Goal: Transaction & Acquisition: Book appointment/travel/reservation

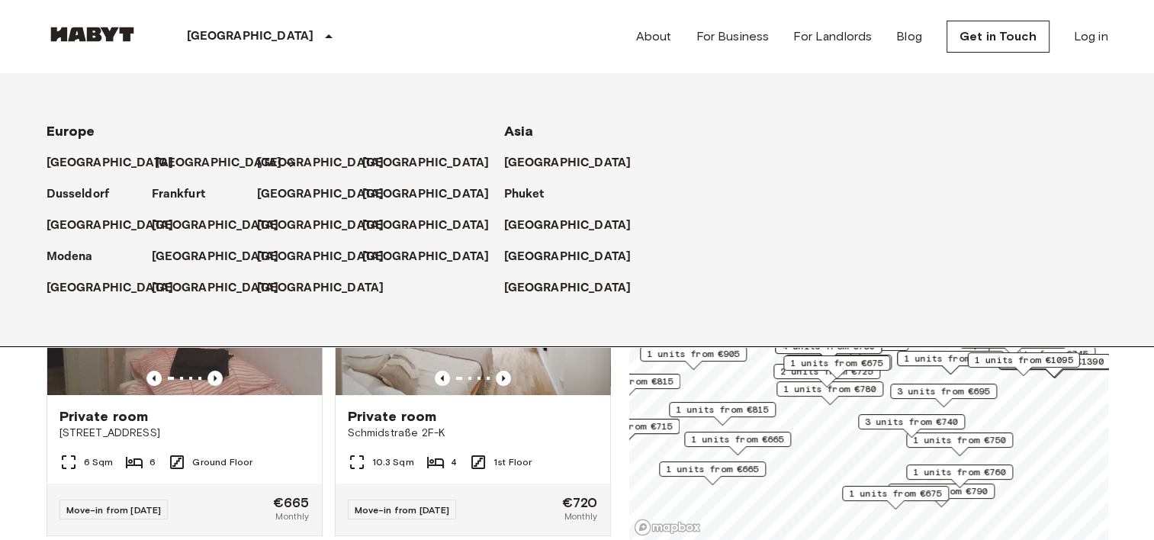
click at [165, 159] on p "[GEOGRAPHIC_DATA]" at bounding box center [218, 163] width 127 height 18
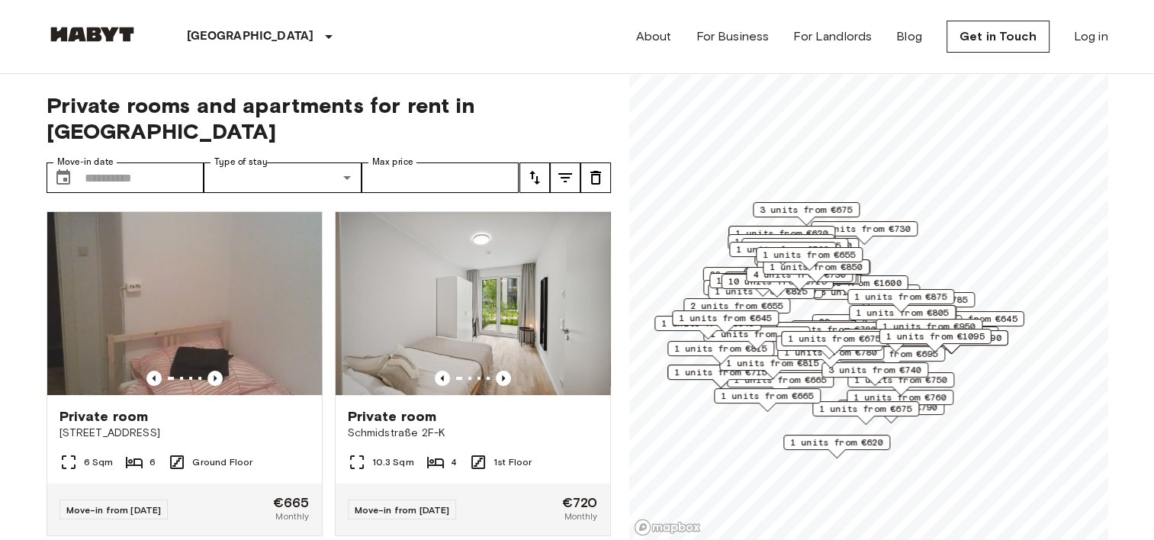
click at [845, 440] on span "1 units from €620" at bounding box center [836, 442] width 93 height 14
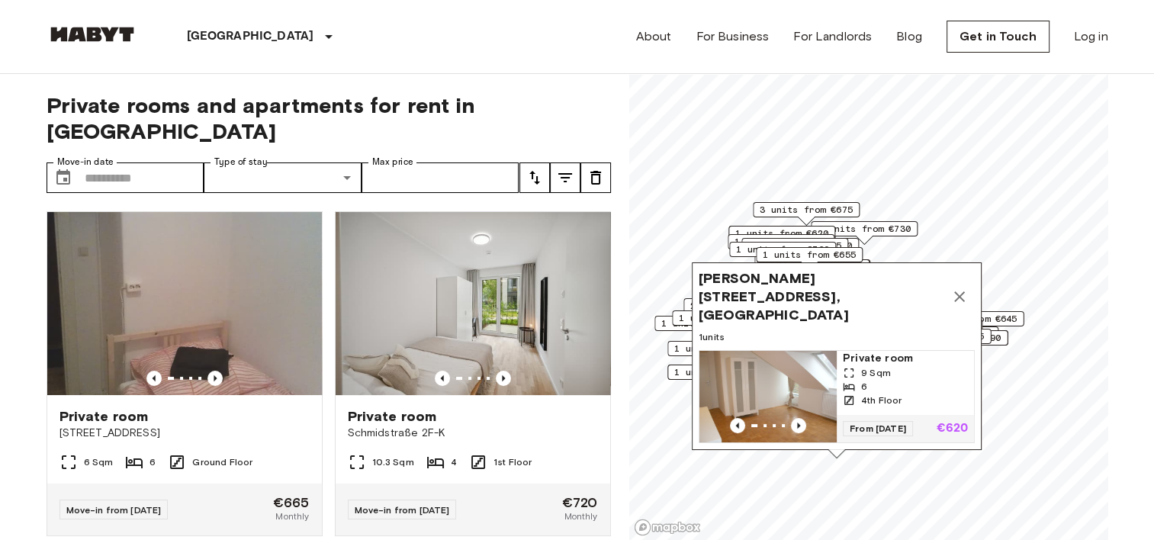
click at [796, 363] on img "Map marker" at bounding box center [767, 397] width 137 height 92
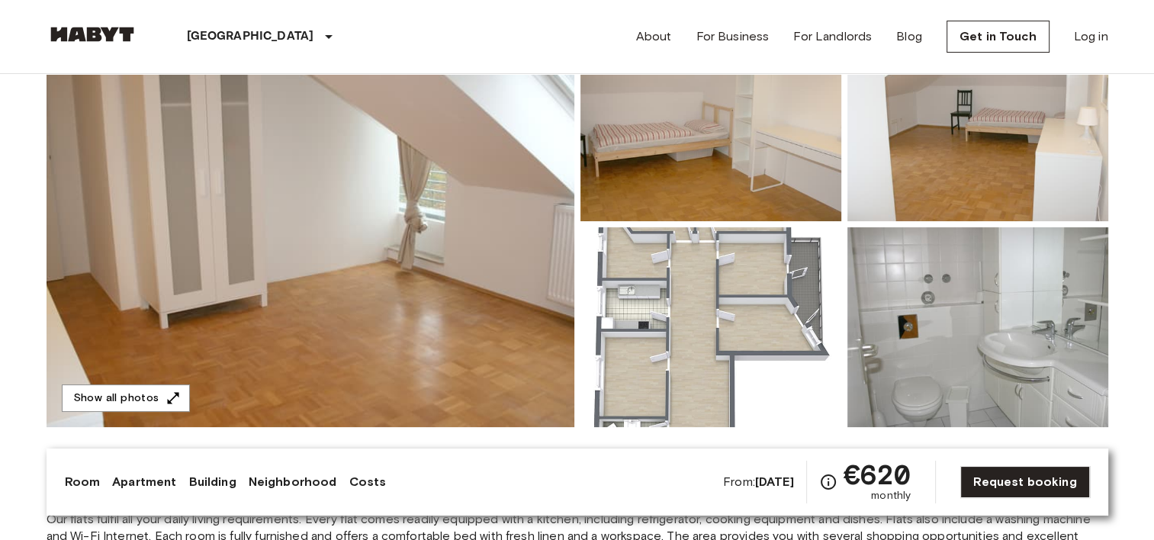
scroll to position [153, 0]
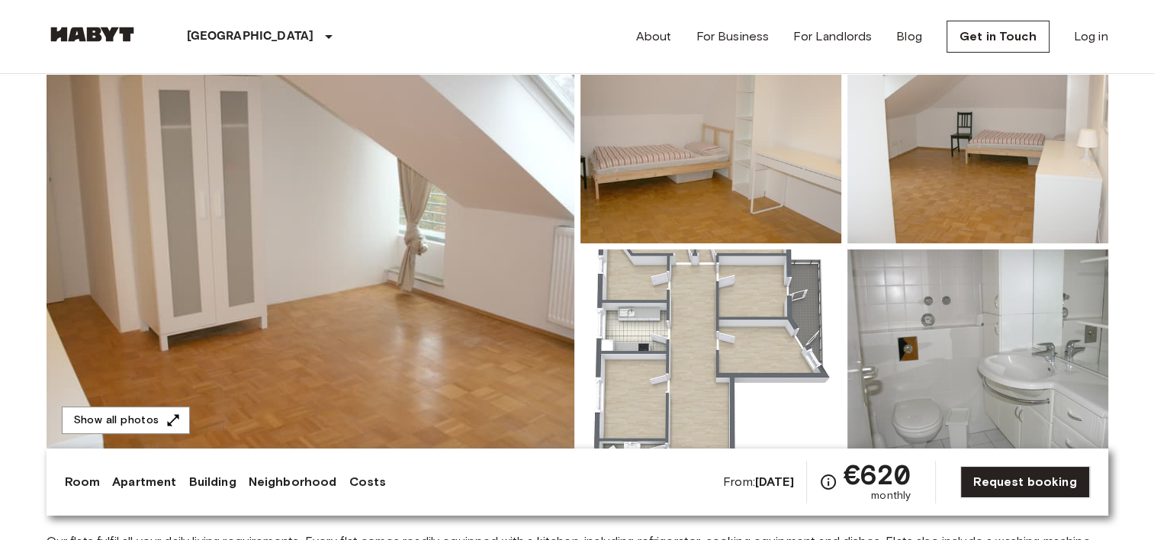
click at [312, 334] on img at bounding box center [311, 246] width 528 height 406
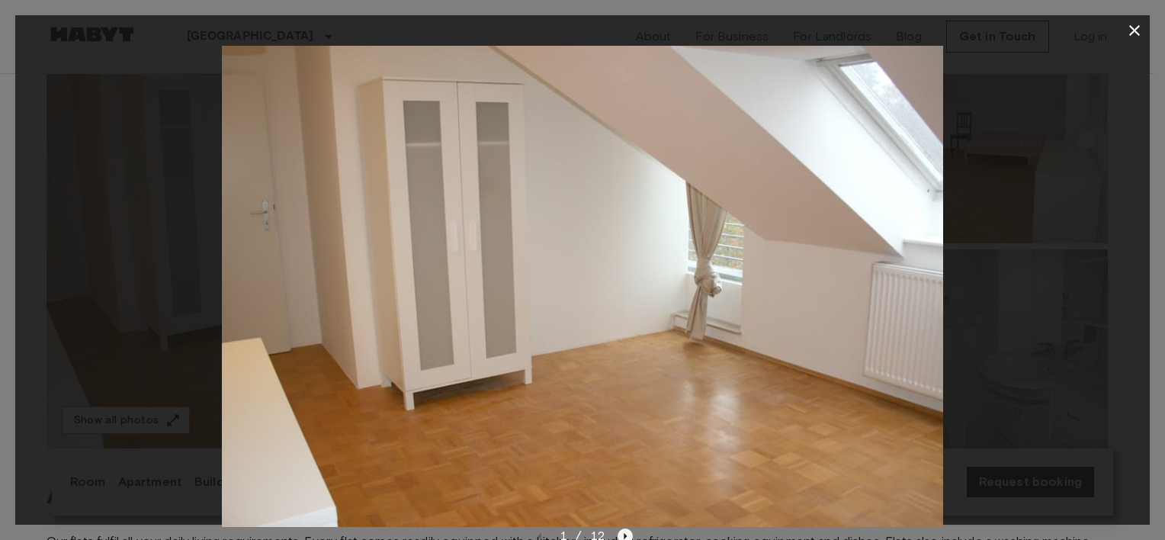
click at [625, 535] on icon "Next image" at bounding box center [626, 536] width 3 height 6
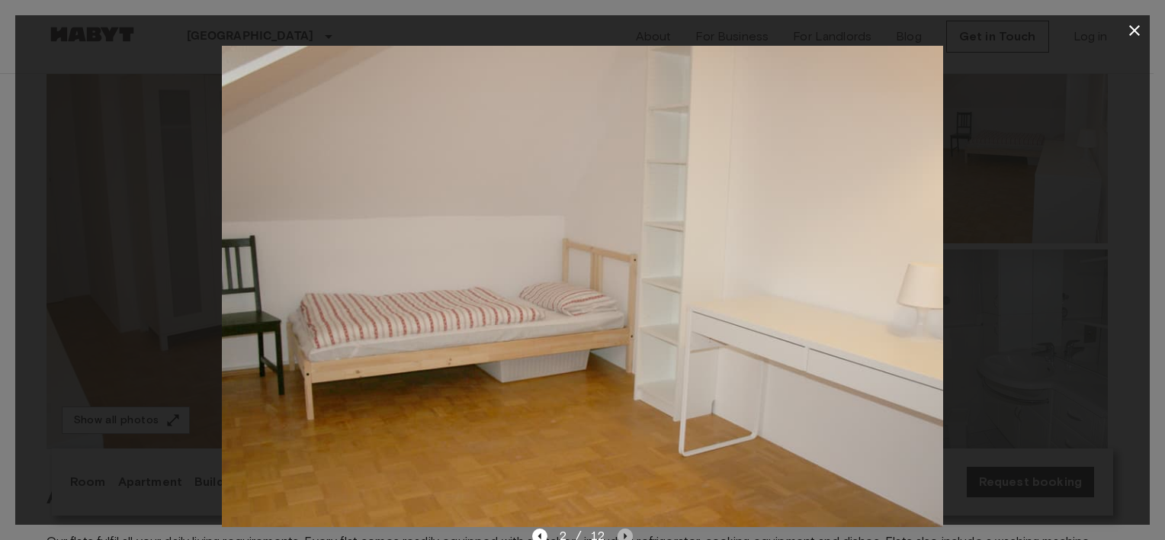
click at [625, 535] on icon "Next image" at bounding box center [626, 536] width 3 height 6
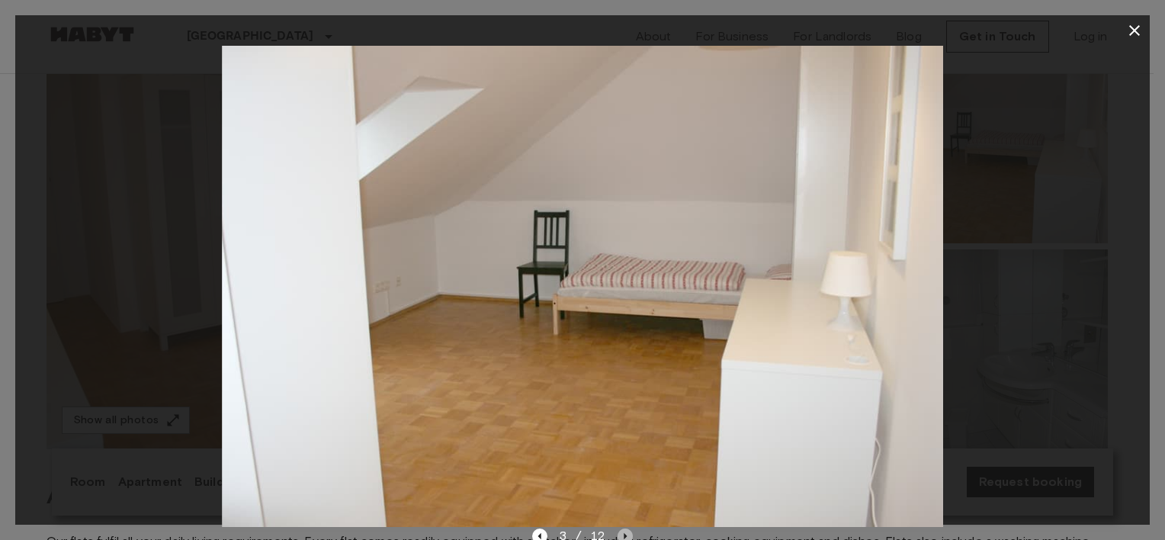
click at [625, 535] on icon "Next image" at bounding box center [626, 536] width 3 height 6
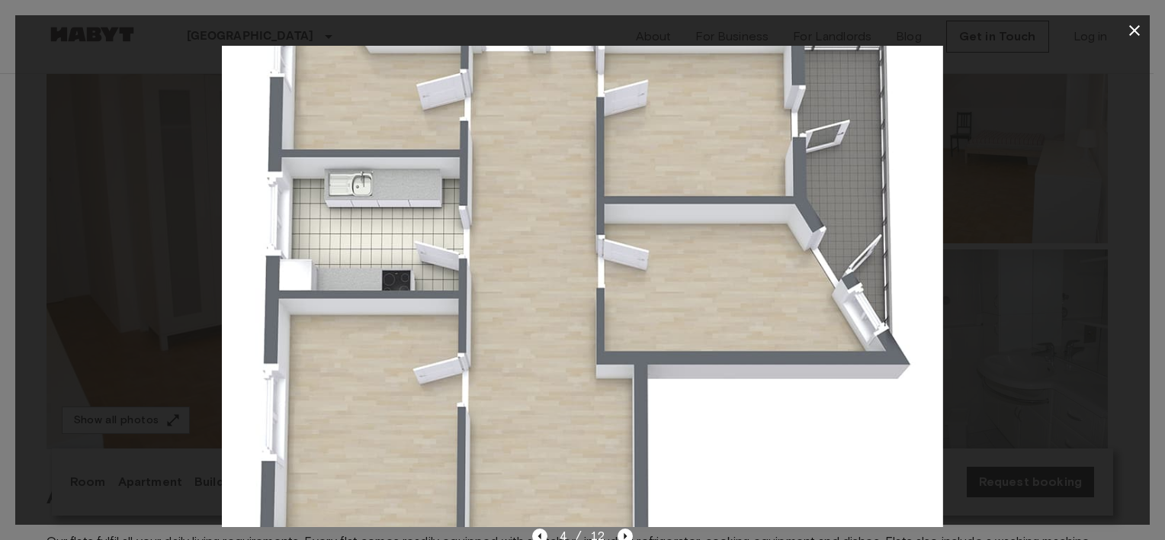
drag, startPoint x: 623, startPoint y: 448, endPoint x: 623, endPoint y: 374, distance: 74.7
click at [623, 374] on img at bounding box center [582, 286] width 721 height 481
click at [625, 534] on icon "Next image" at bounding box center [625, 536] width 15 height 15
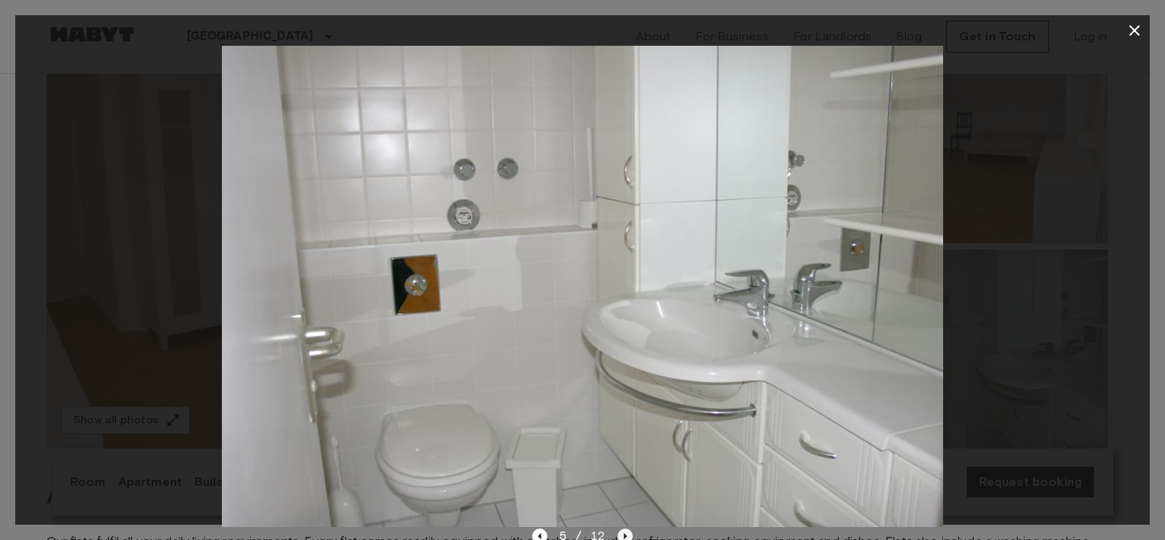
click at [625, 534] on icon "Next image" at bounding box center [625, 536] width 15 height 15
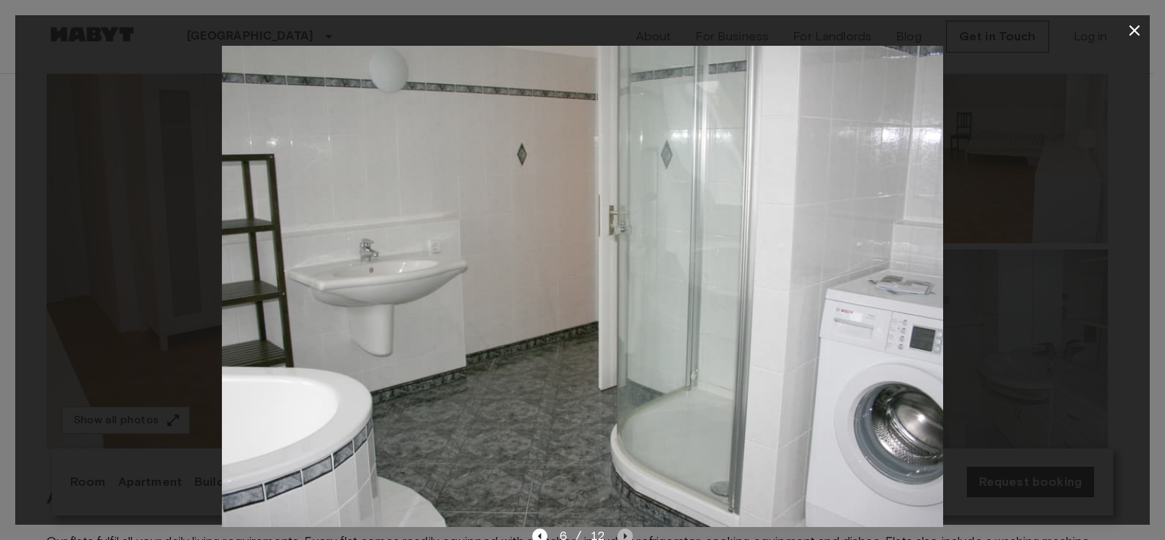
click at [625, 534] on icon "Next image" at bounding box center [625, 536] width 15 height 15
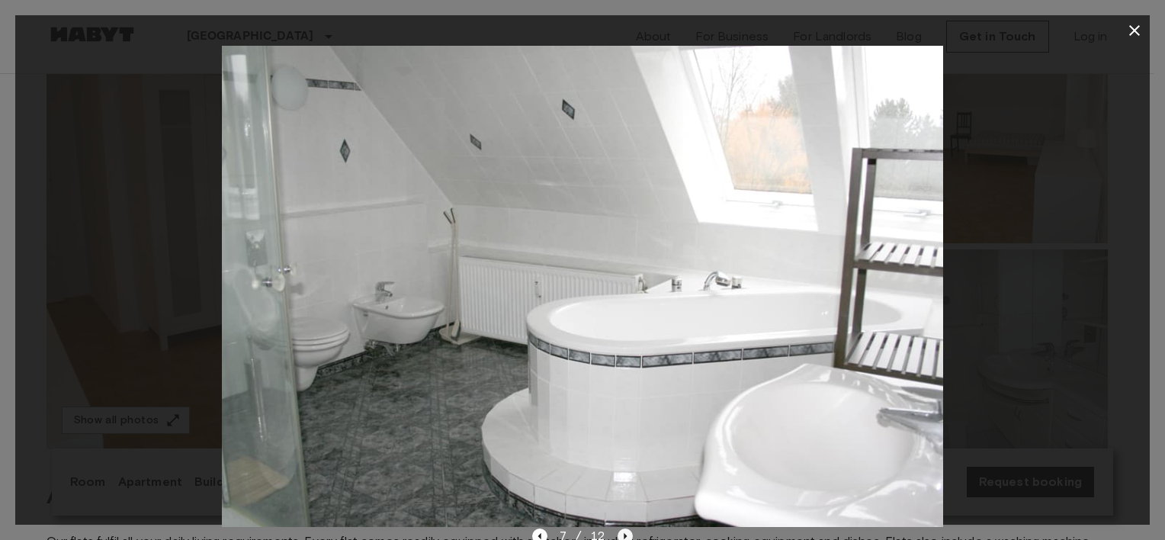
click at [625, 534] on icon "Next image" at bounding box center [625, 536] width 15 height 15
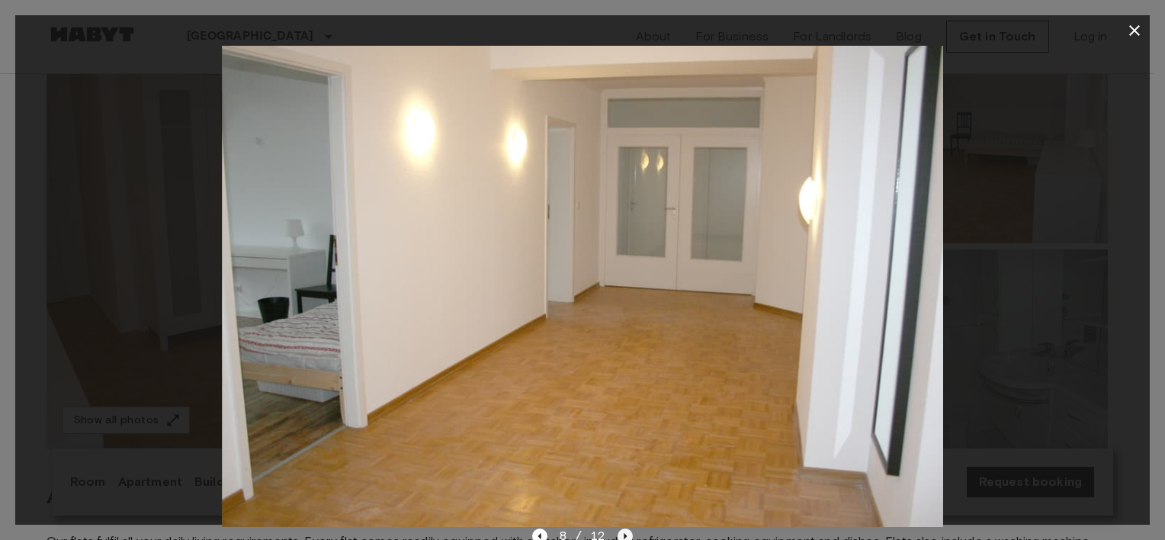
click at [625, 534] on icon "Next image" at bounding box center [625, 536] width 15 height 15
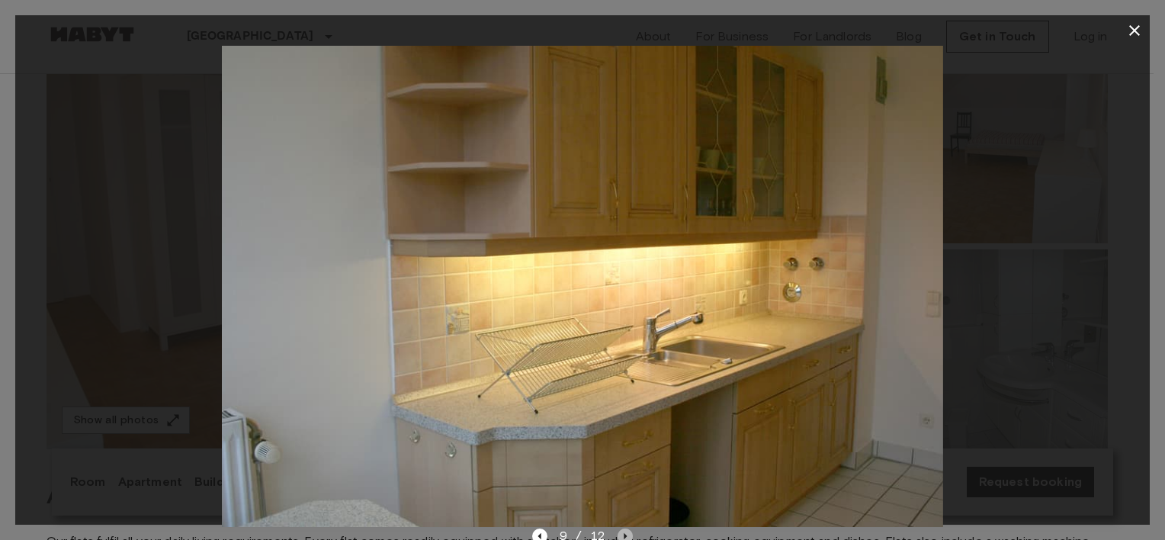
click at [625, 534] on icon "Next image" at bounding box center [625, 536] width 15 height 15
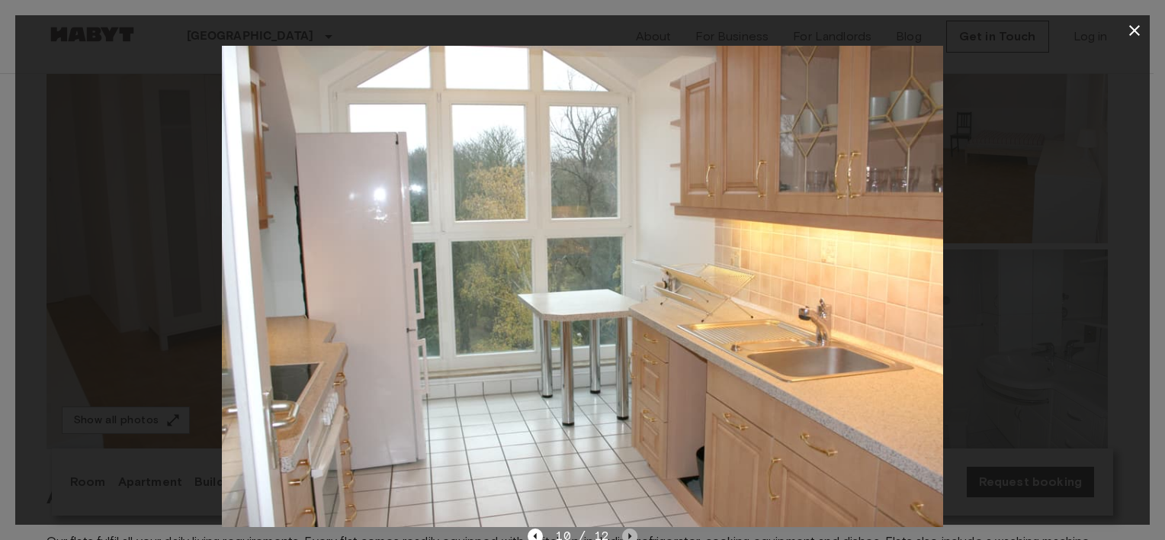
click at [625, 534] on icon "Next image" at bounding box center [629, 536] width 15 height 15
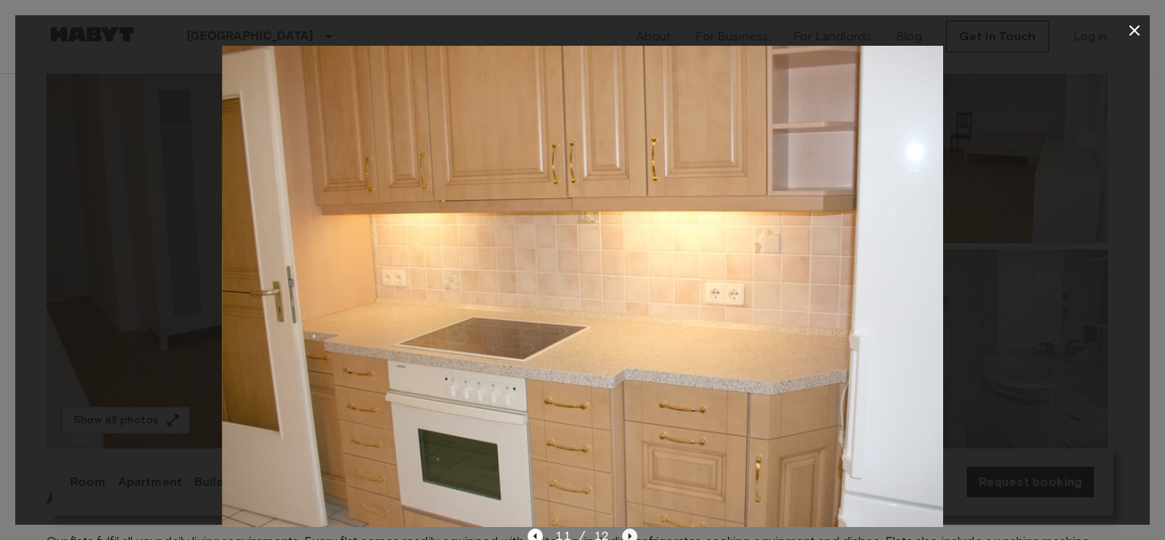
click at [625, 534] on icon "Next image" at bounding box center [629, 536] width 15 height 15
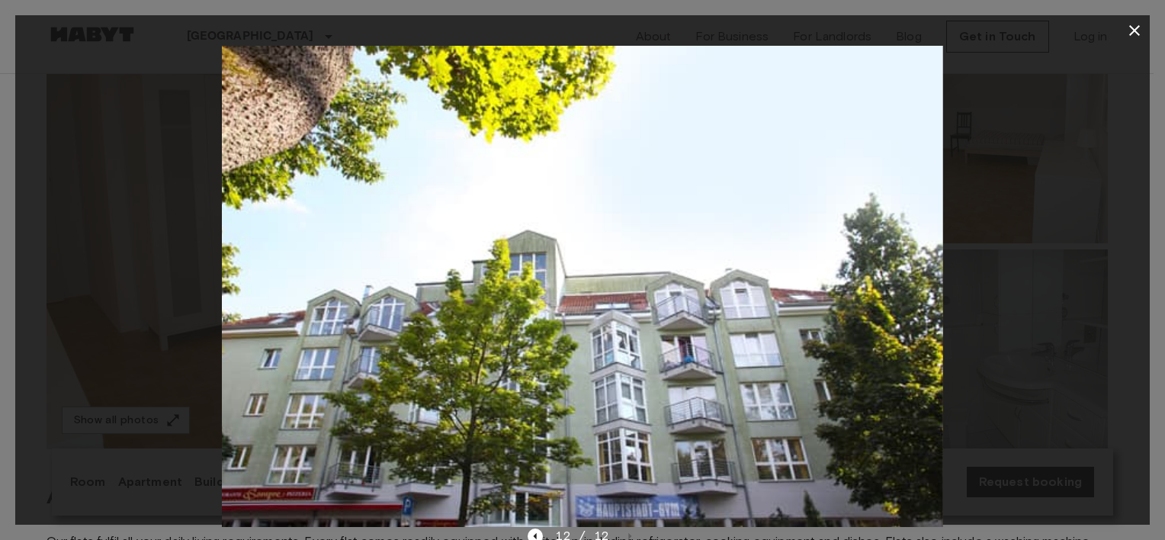
click at [1129, 34] on icon "button" at bounding box center [1135, 30] width 18 height 18
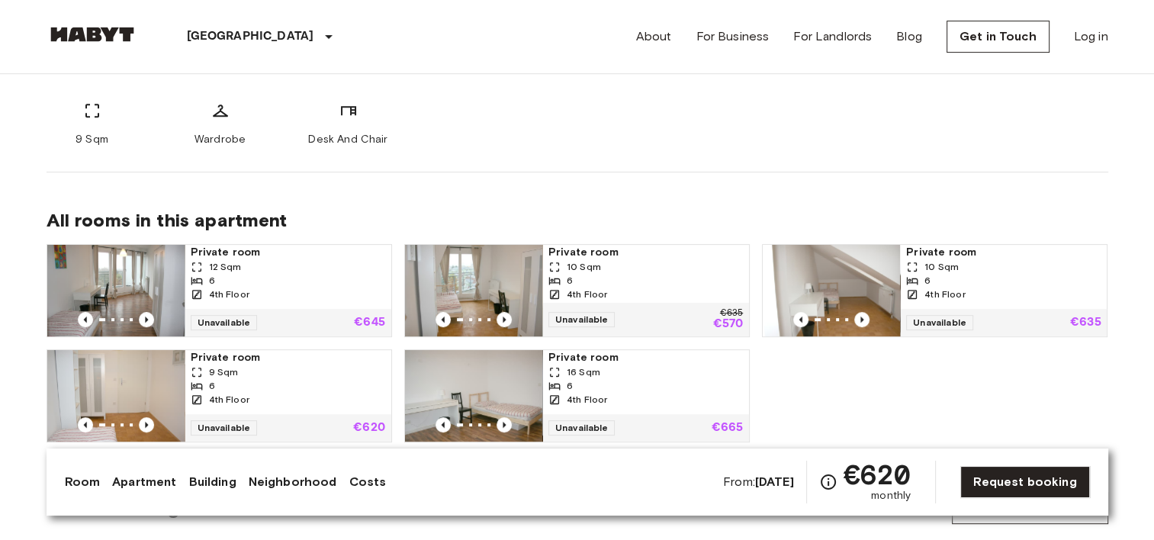
scroll to position [686, 0]
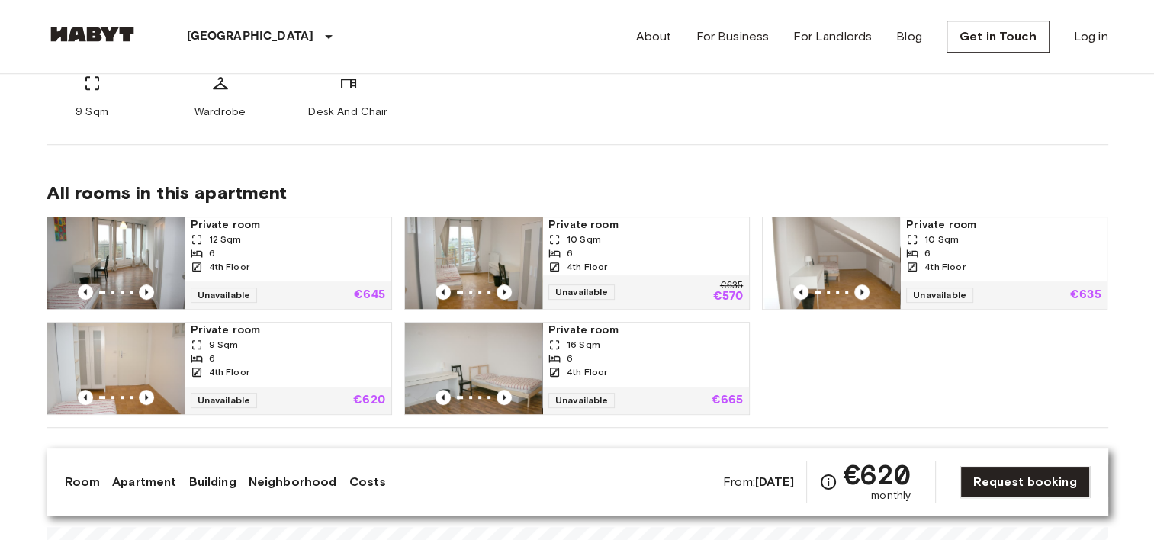
click at [124, 250] on img at bounding box center [115, 263] width 137 height 92
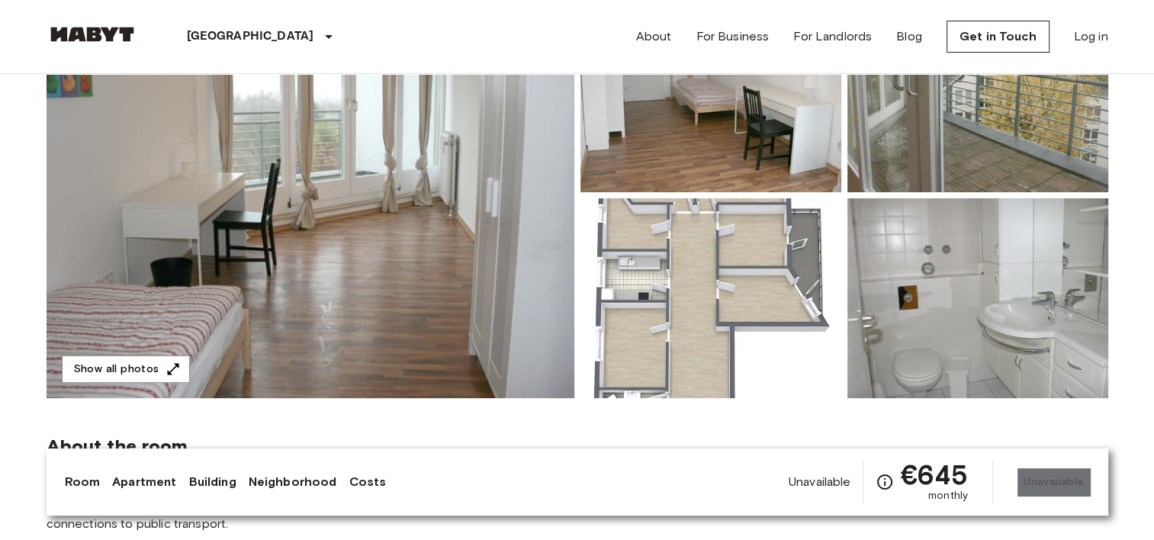
scroll to position [229, 0]
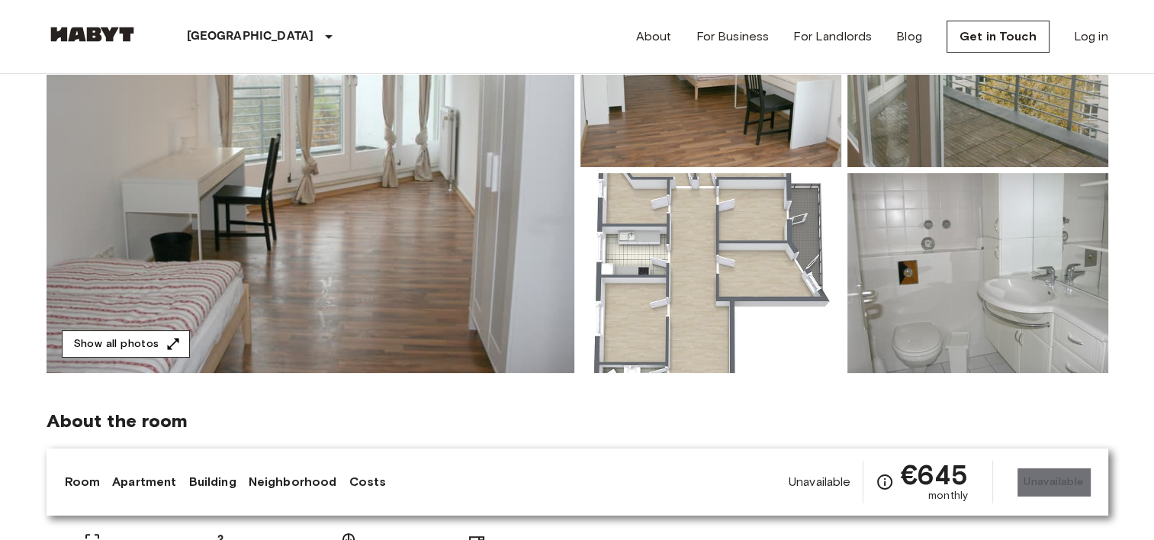
click at [119, 338] on button "Show all photos" at bounding box center [126, 344] width 128 height 28
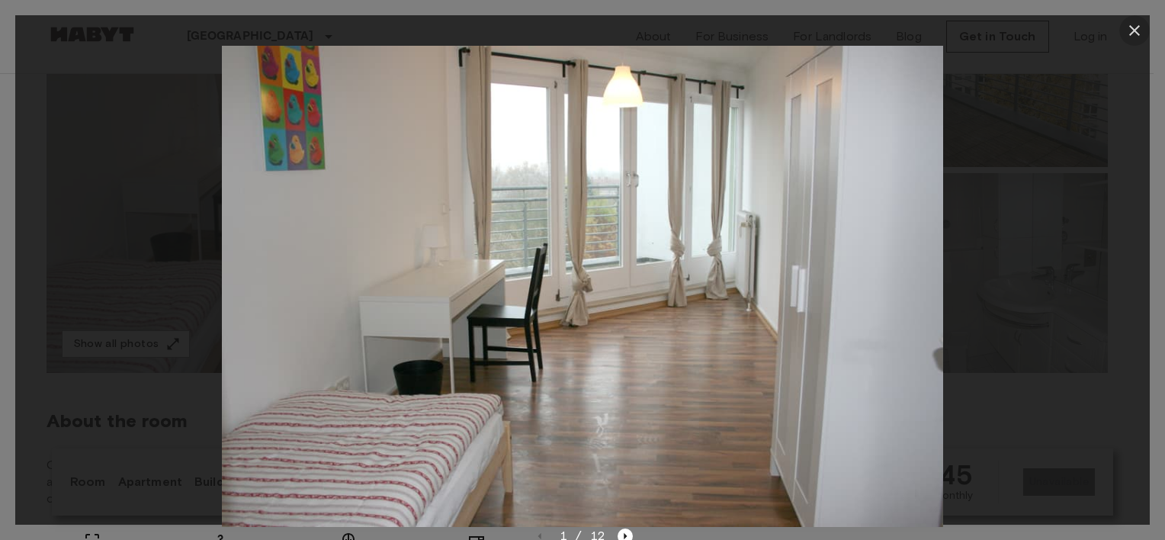
click at [1141, 31] on icon "button" at bounding box center [1135, 30] width 18 height 18
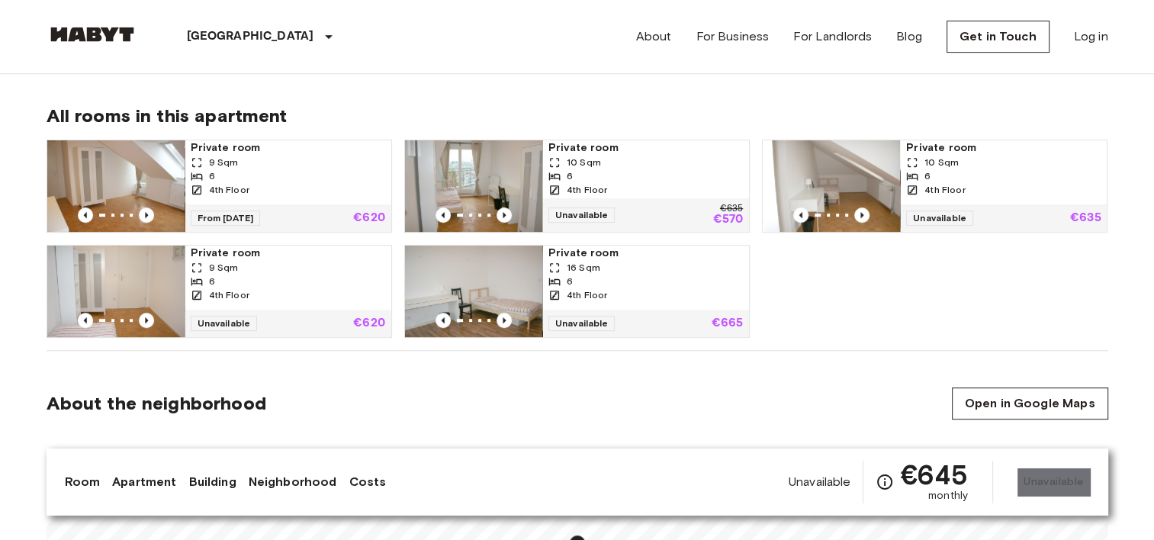
scroll to position [686, 0]
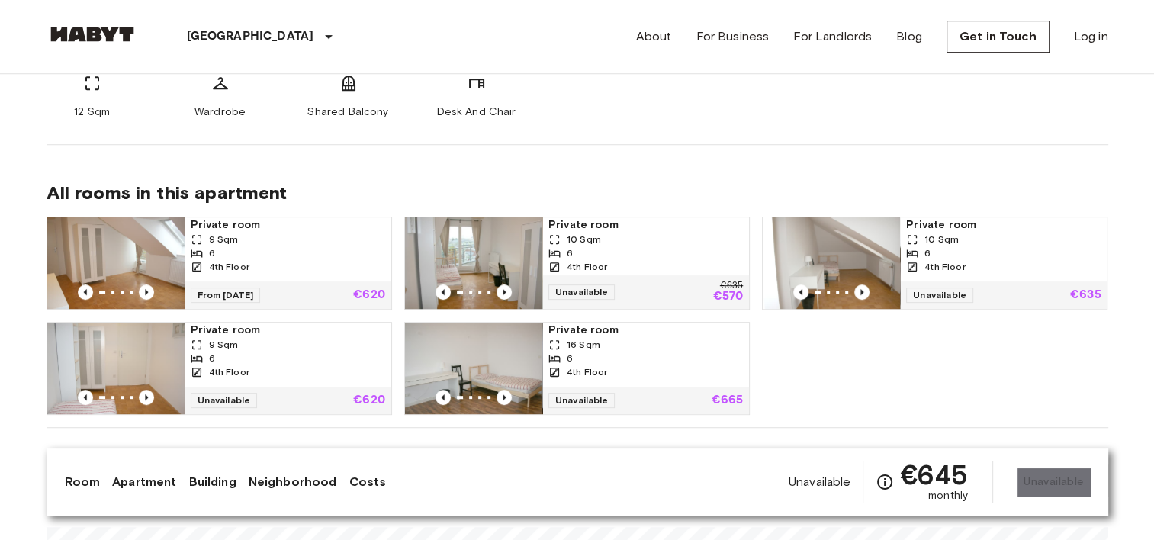
click at [830, 265] on img at bounding box center [831, 263] width 137 height 92
